Goal: Find specific page/section: Find specific page/section

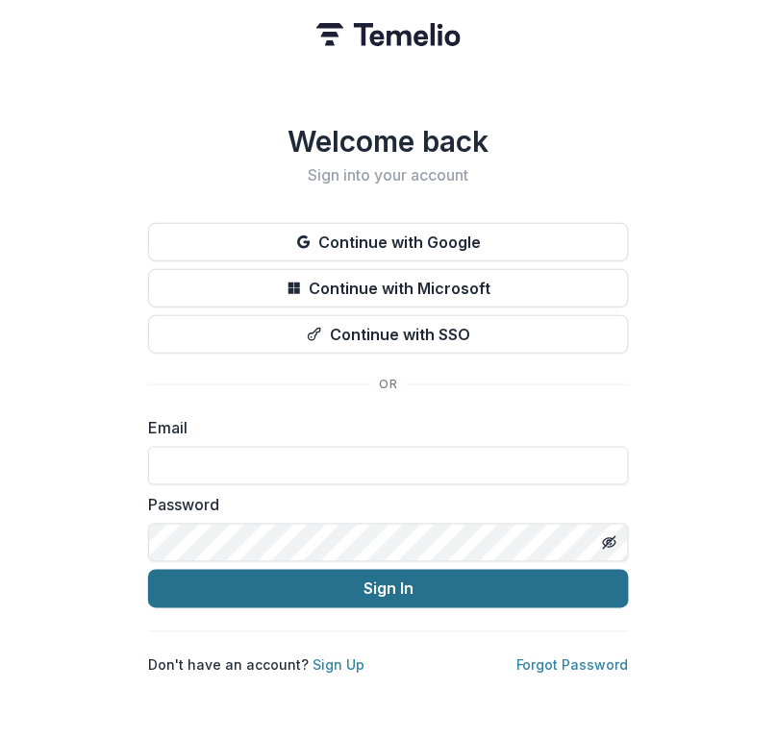
type input "**********"
click at [498, 574] on button "Sign In" at bounding box center [388, 589] width 481 height 38
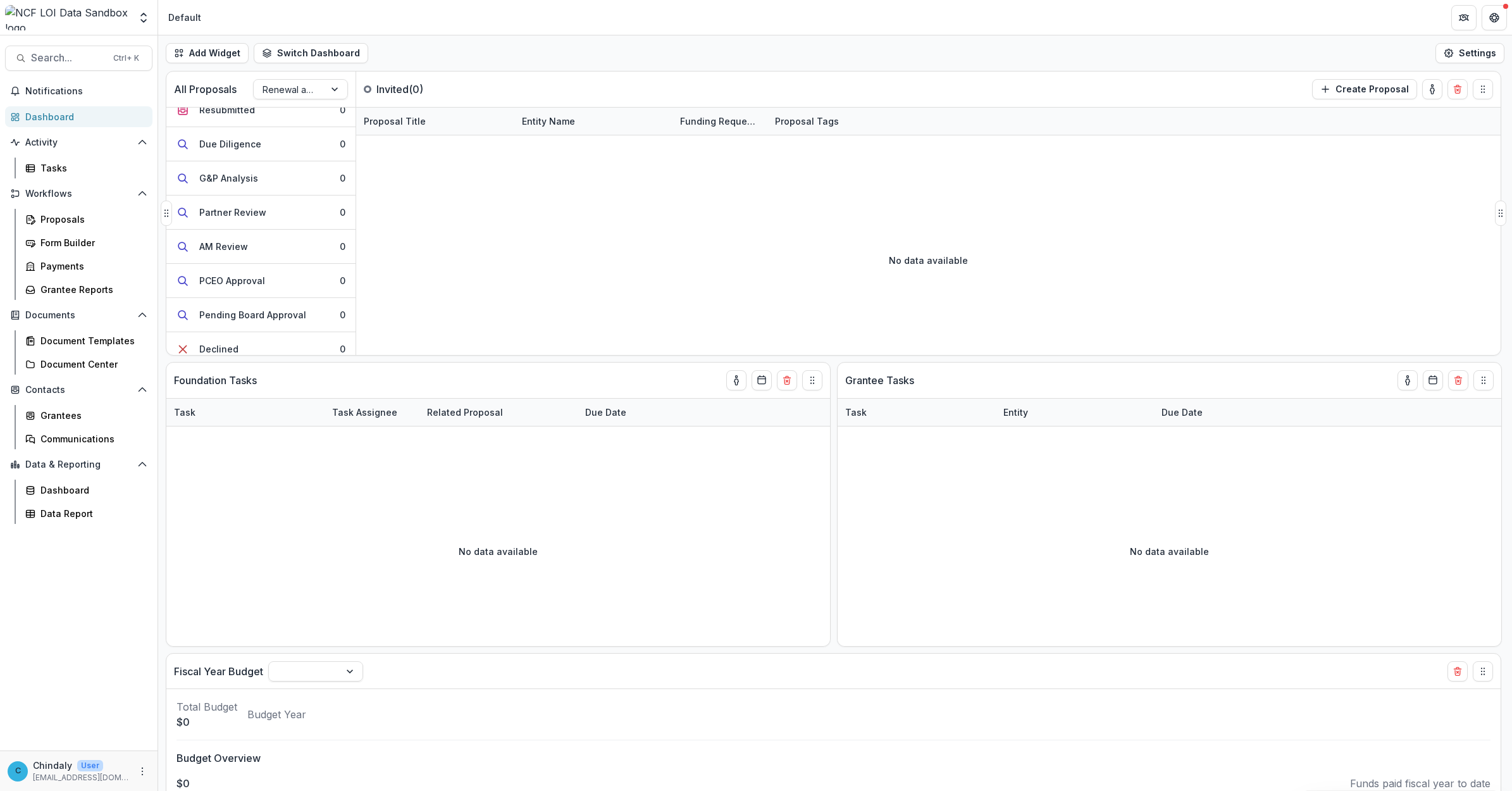
scroll to position [267, 0]
click at [265, 210] on button "Declined 0" at bounding box center [261, 202] width 189 height 34
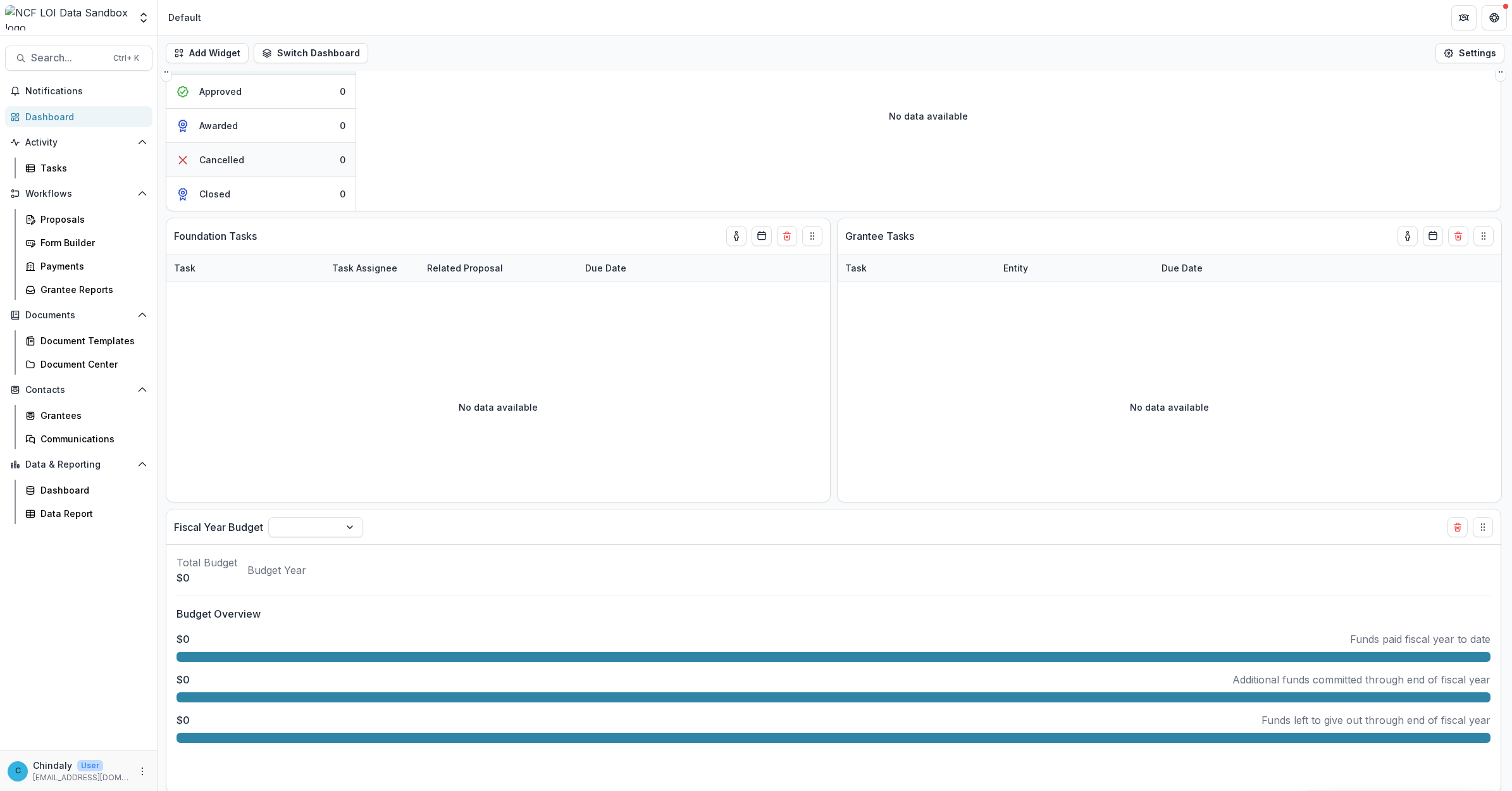
scroll to position [147, 0]
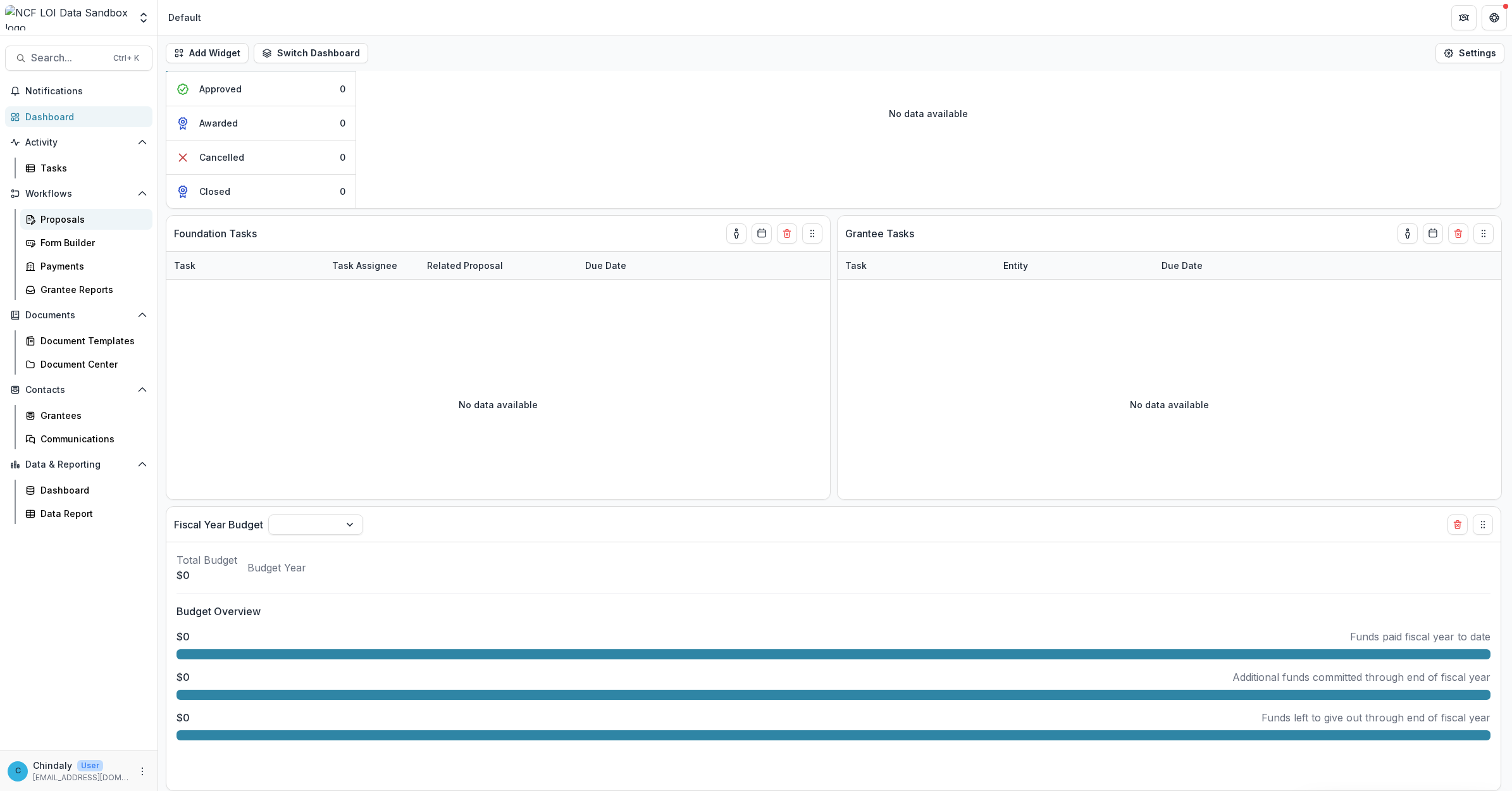
click at [70, 219] on div "Proposals" at bounding box center [91, 219] width 102 height 13
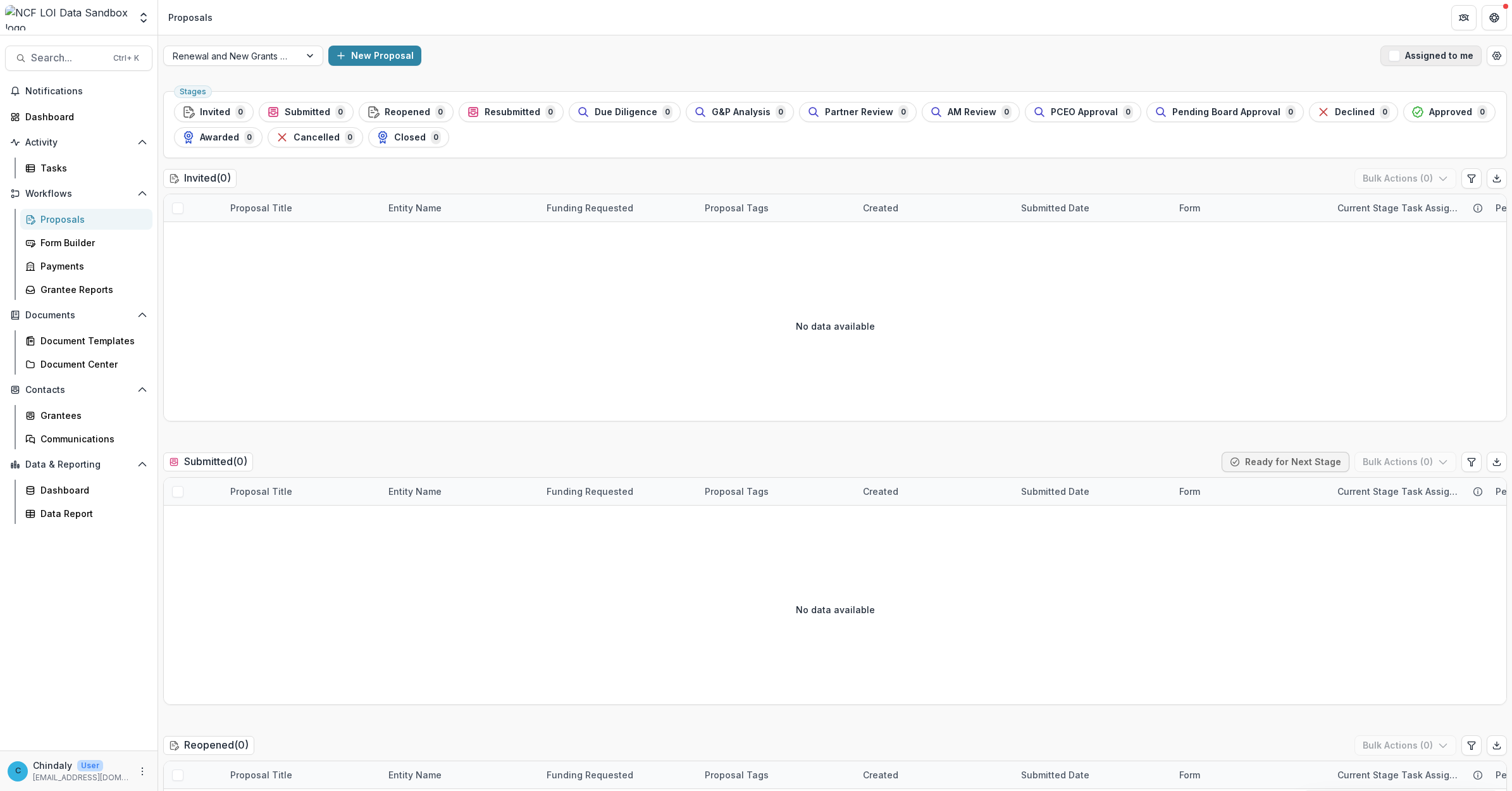
click at [511, 51] on button "Assigned to me" at bounding box center [1431, 55] width 101 height 20
click at [106, 10] on div at bounding box center [67, 18] width 124 height 25
click at [133, 18] on div "Aggregate Analysis Foundations [PERSON_NAME] Foundation Workflow Sandbox [PERSO…" at bounding box center [79, 18] width 147 height 25
click at [136, 18] on button "Open entity switcher" at bounding box center [143, 18] width 18 height 25
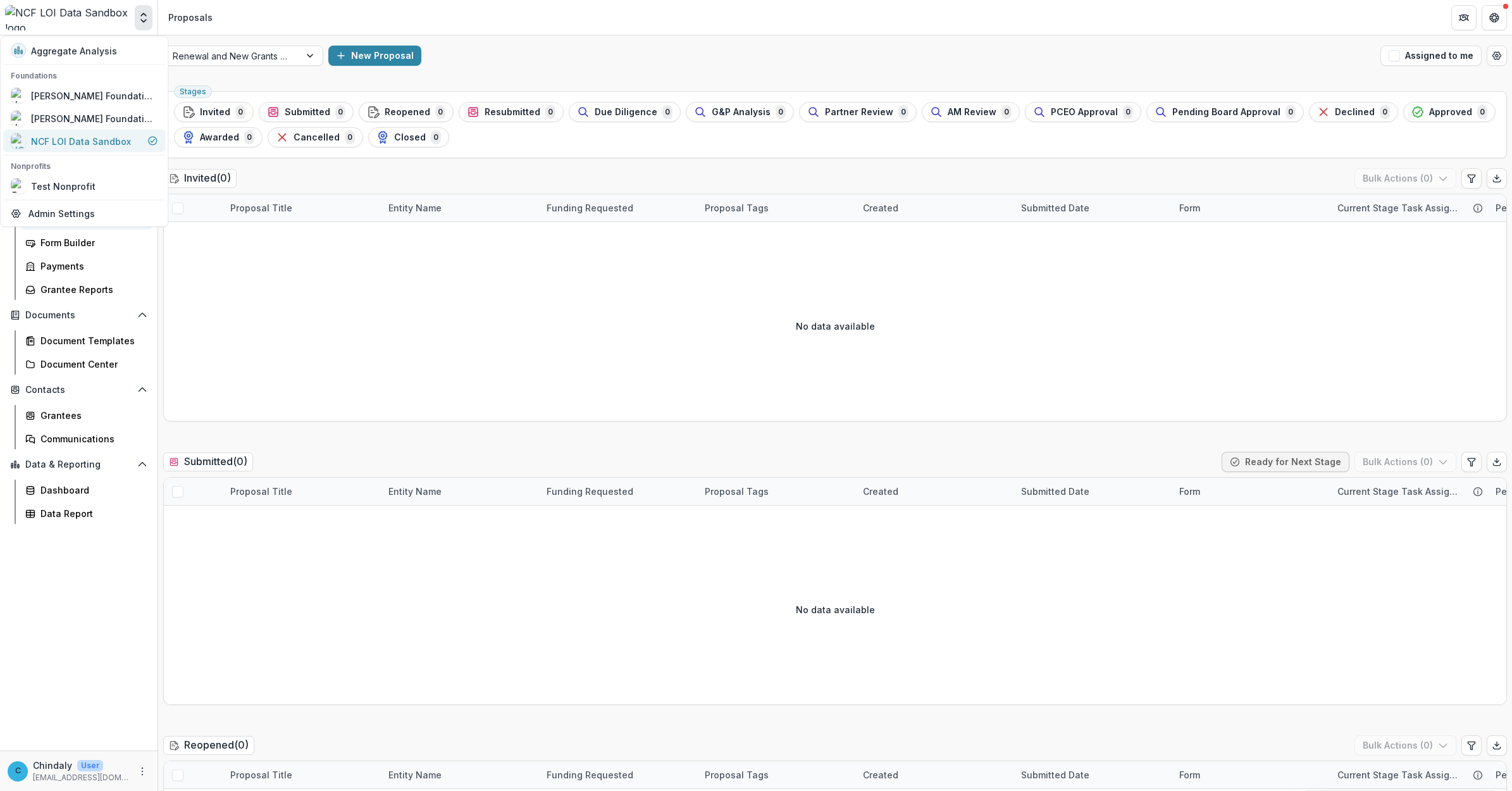
click at [95, 134] on div "NCF LOI Data Sandbox" at bounding box center [81, 141] width 100 height 13
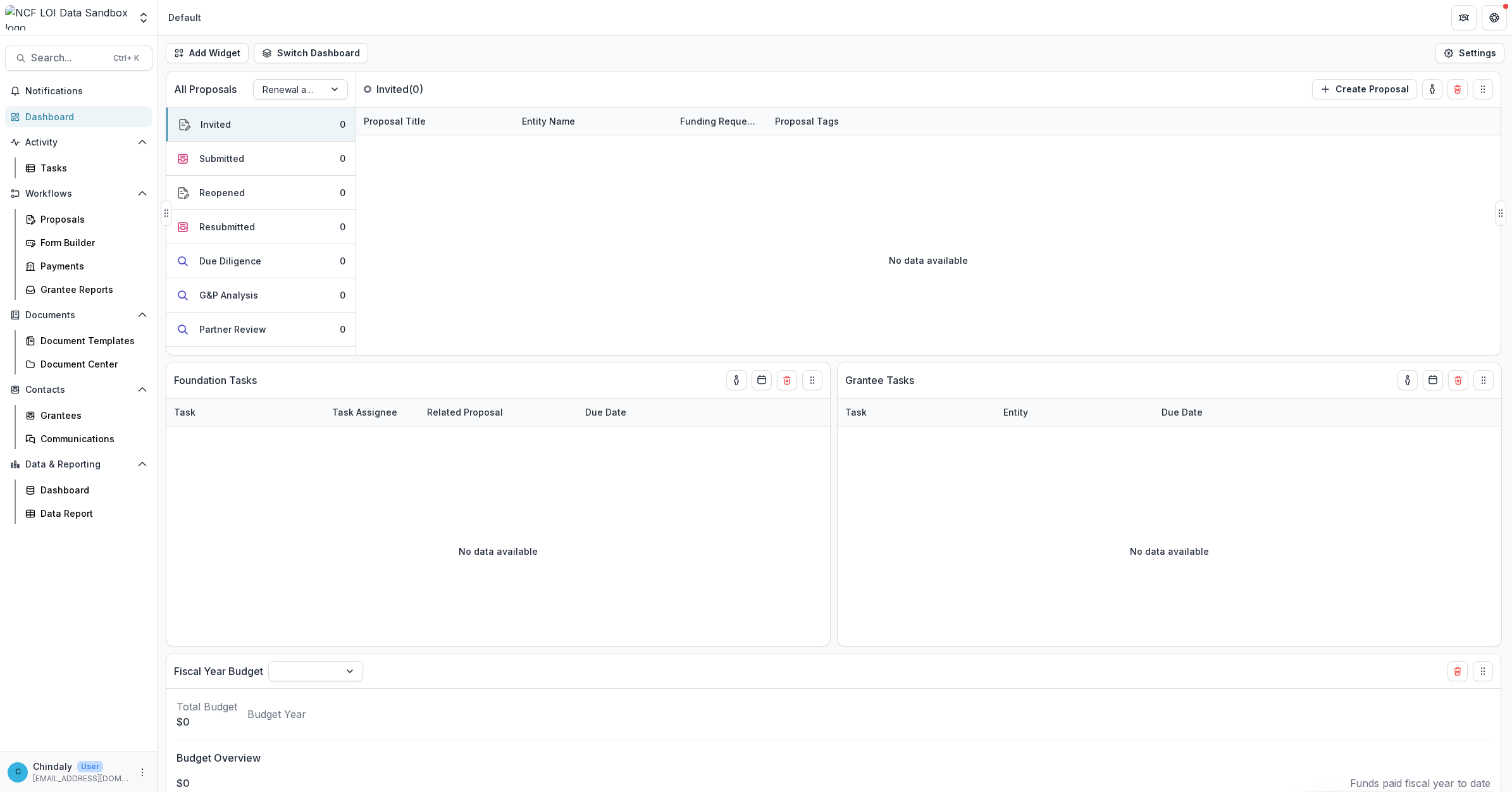
click at [269, 88] on div at bounding box center [289, 90] width 53 height 16
click at [276, 154] on div "LOI Pipeline" at bounding box center [300, 164] width 89 height 20
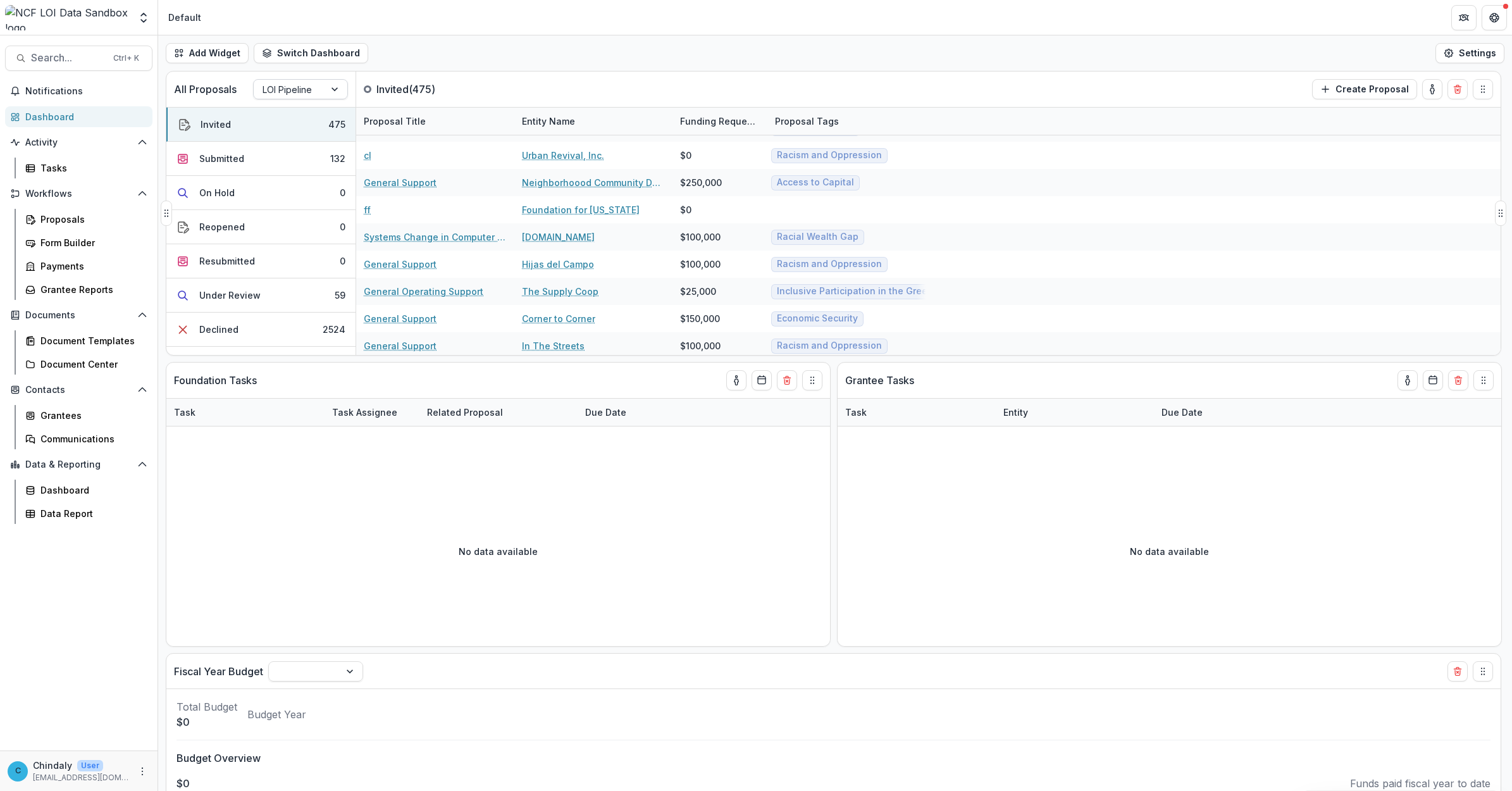
click at [298, 86] on div at bounding box center [289, 89] width 53 height 16
click at [296, 154] on div "LOI Pipeline" at bounding box center [300, 164] width 89 height 20
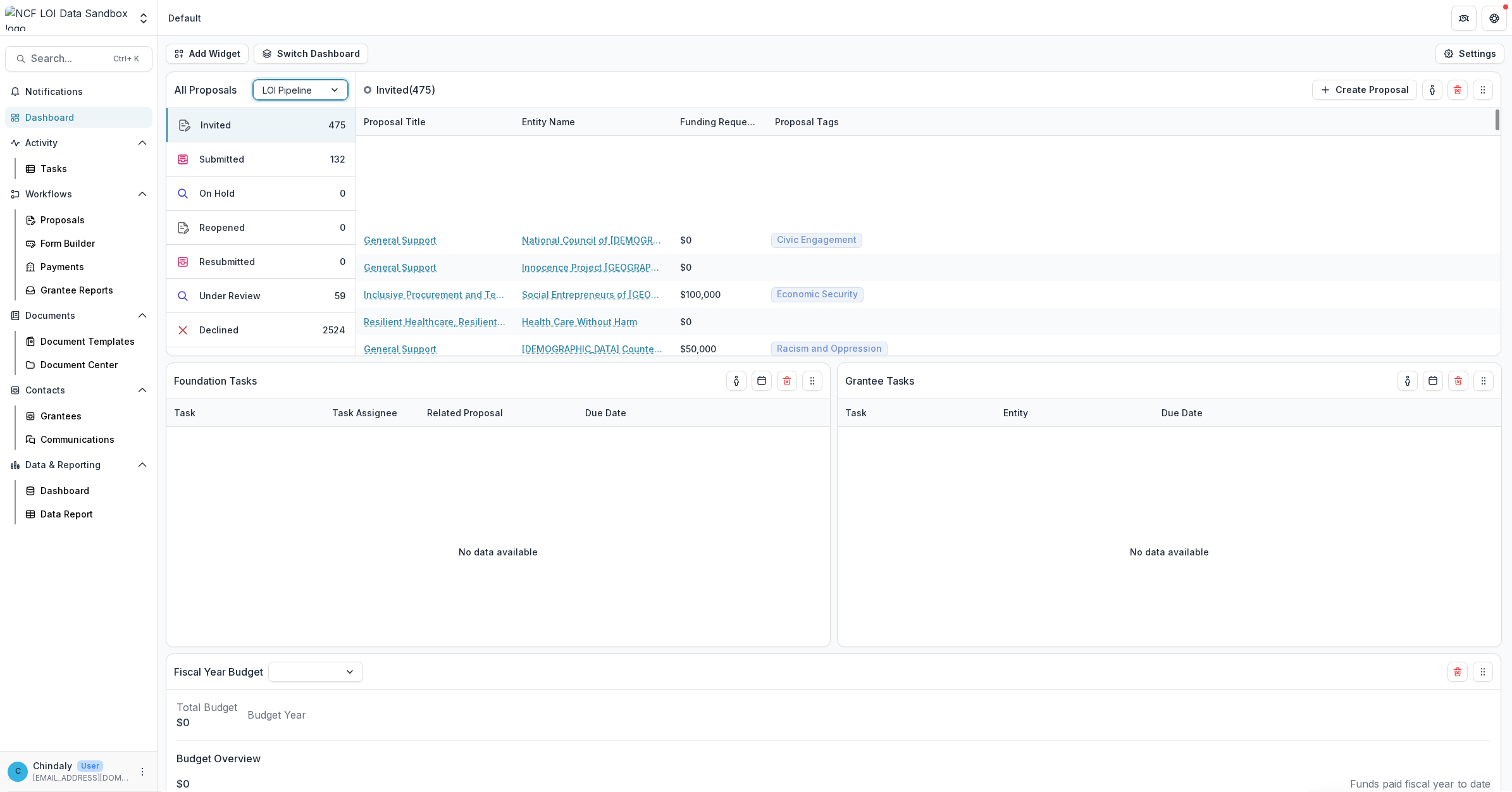
scroll to position [1818, 0]
